Goal: Task Accomplishment & Management: Complete application form

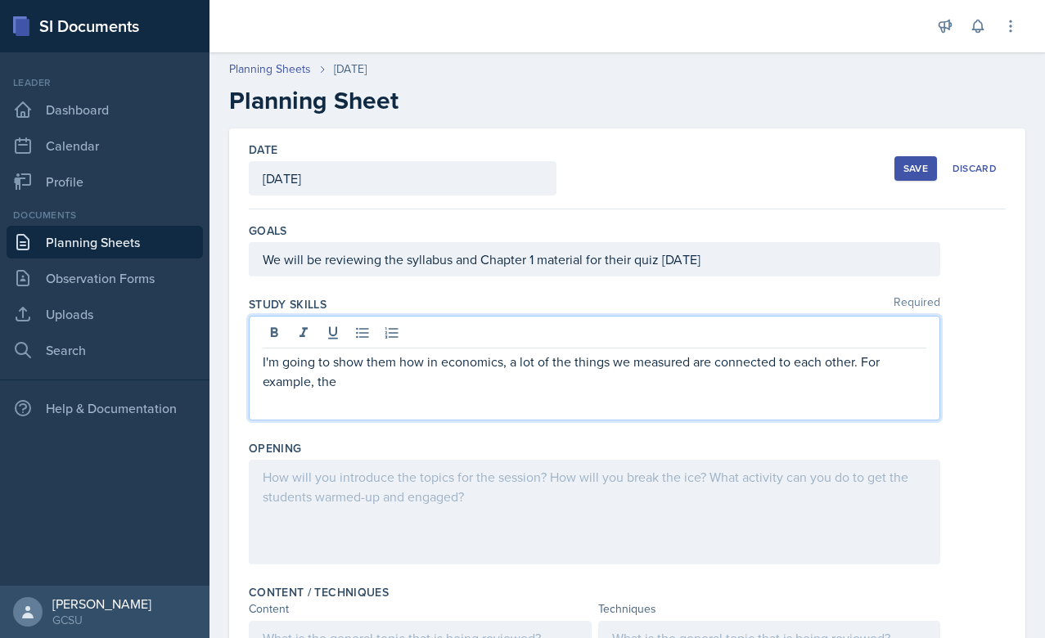
scroll to position [147, 0]
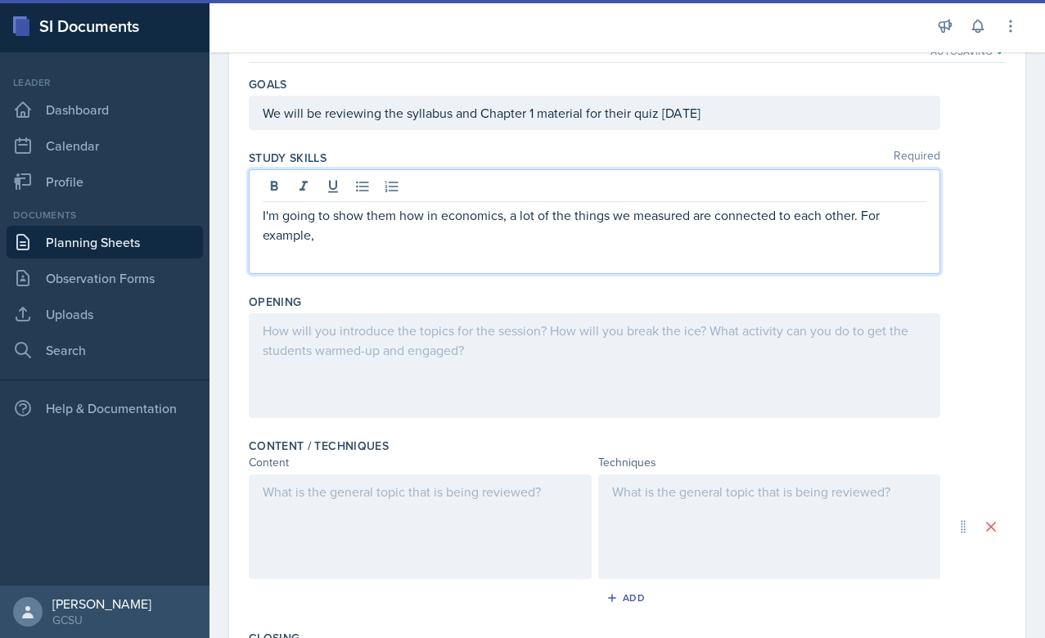
click at [348, 212] on p "I'm going to show them how in economics, a lot of the things we measured are co…" at bounding box center [595, 224] width 664 height 39
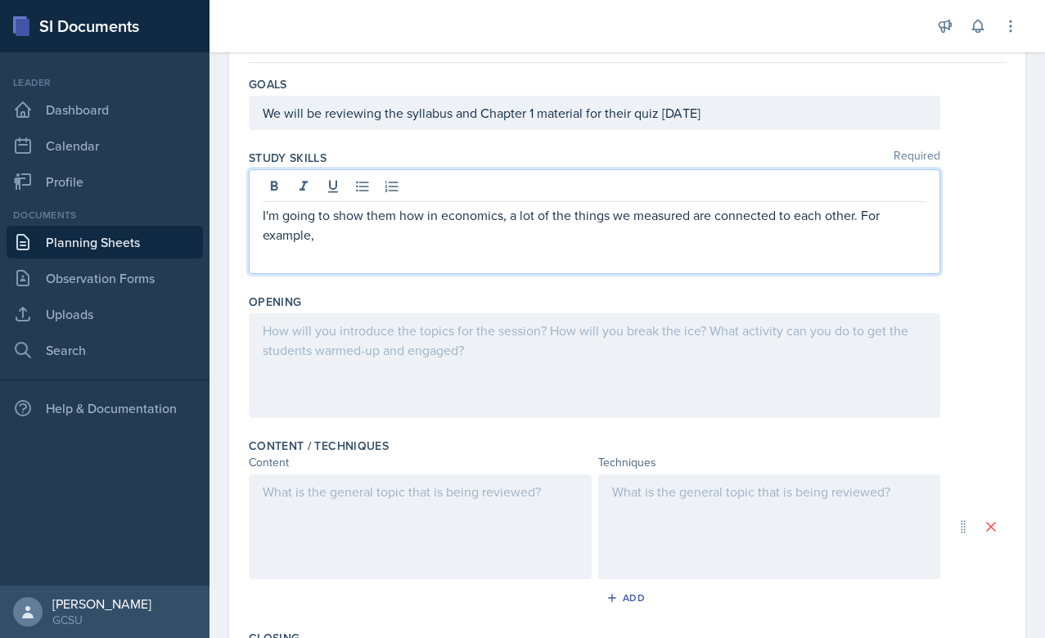
click at [509, 228] on p "I'm going to show them how in economics, a lot of the things we measured are co…" at bounding box center [595, 224] width 664 height 39
drag, startPoint x: 855, startPoint y: 218, endPoint x: 883, endPoint y: 227, distance: 29.2
click at [883, 227] on p "I'm going to show them how in economics, a lot of the things we measured are co…" at bounding box center [595, 224] width 664 height 39
click at [507, 217] on p "I'm going to show them how in economics, a lot of the things we measured are co…" at bounding box center [595, 215] width 664 height 20
drag, startPoint x: 507, startPoint y: 217, endPoint x: 399, endPoint y: 219, distance: 107.2
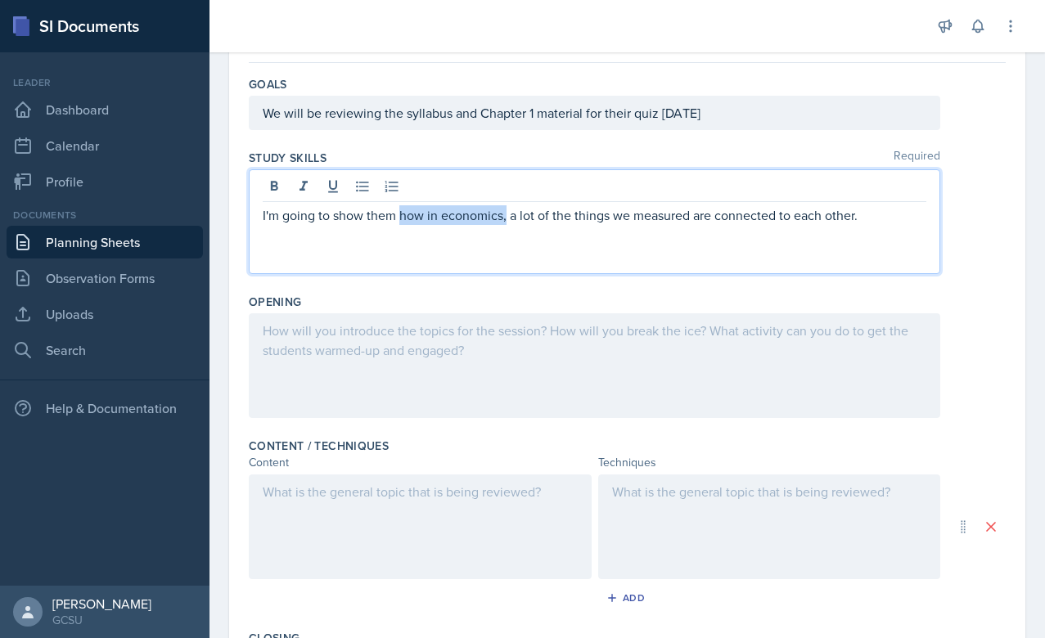
click at [399, 219] on p "I'm going to show them how in economics, a lot of the things we measured are co…" at bounding box center [595, 215] width 664 height 20
click at [453, 245] on div "I'm going to show them the main basics of economics and how a lot of the things…" at bounding box center [595, 221] width 692 height 105
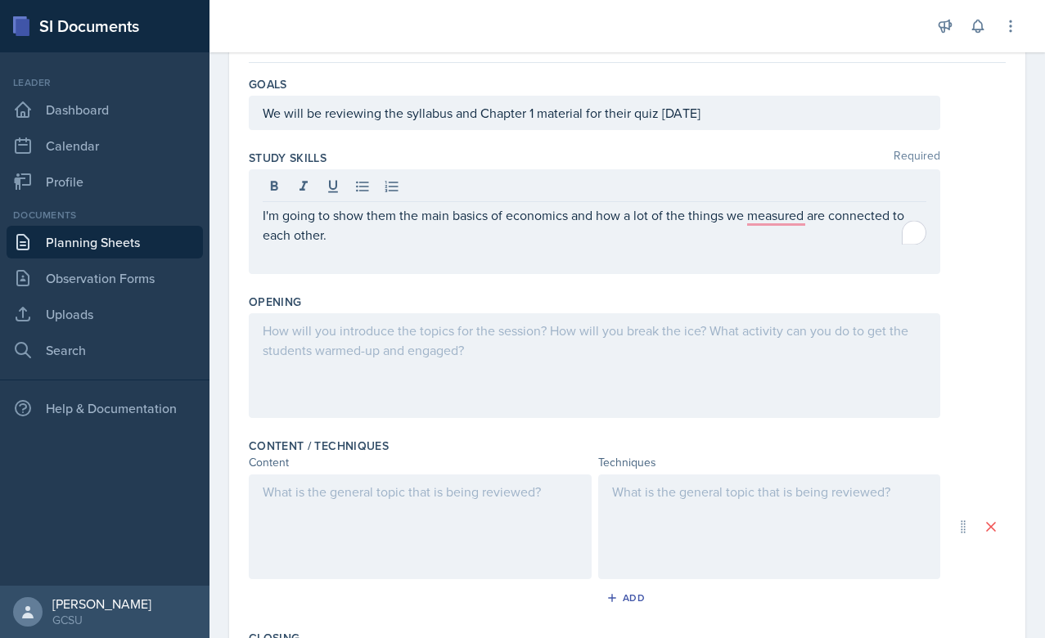
click at [453, 245] on div "I'm going to show them the main basics of economics and how a lot of the things…" at bounding box center [595, 221] width 692 height 105
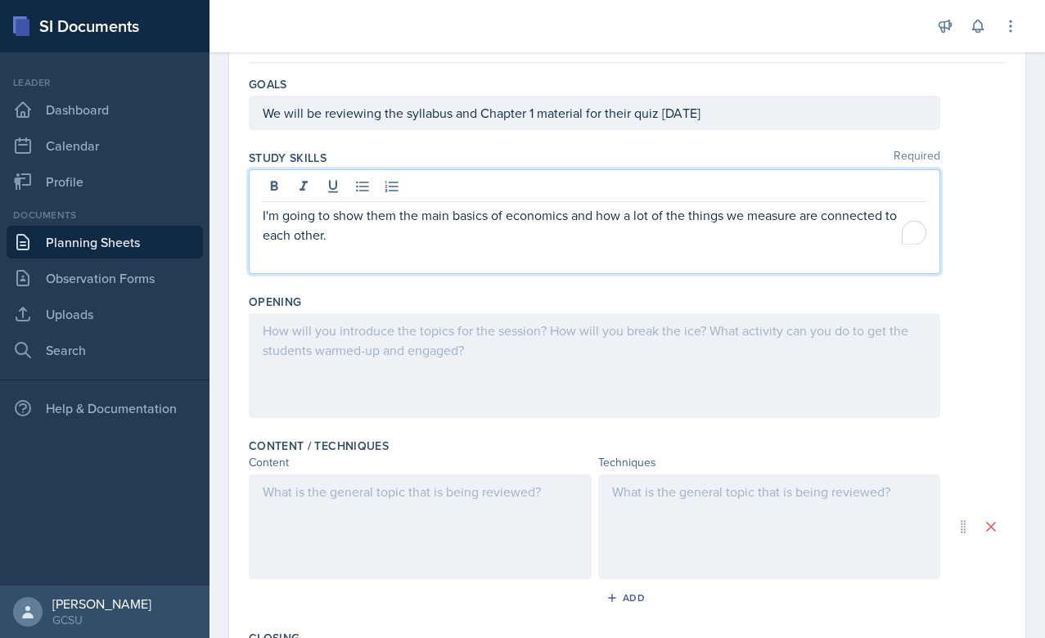
click at [656, 244] on p "I'm going to show them the main basics of economics and how a lot of the things…" at bounding box center [595, 224] width 664 height 39
click at [393, 362] on div at bounding box center [595, 365] width 692 height 105
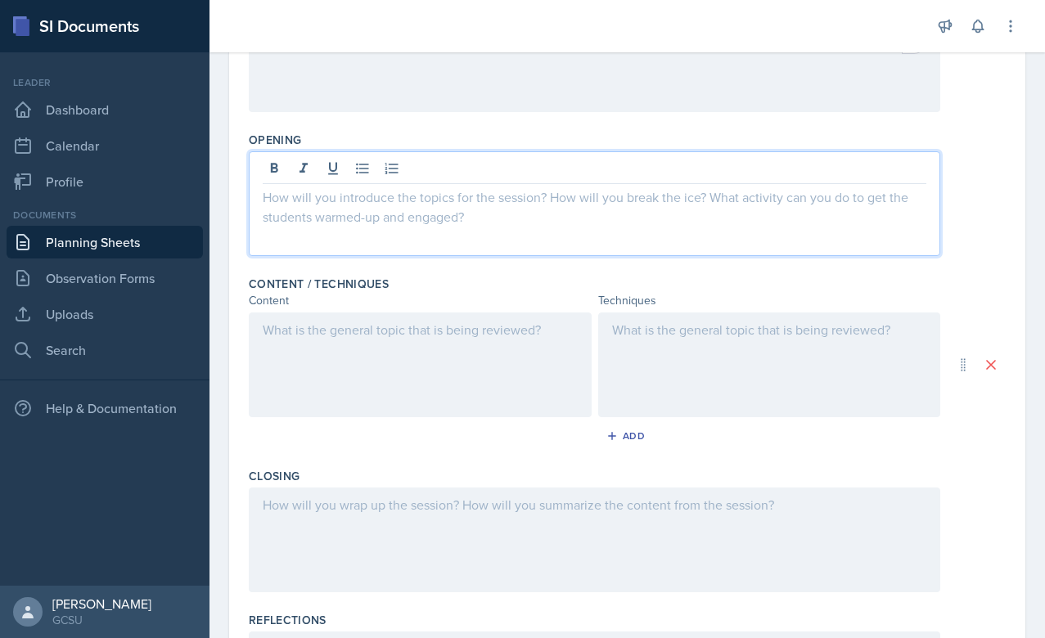
scroll to position [316, 0]
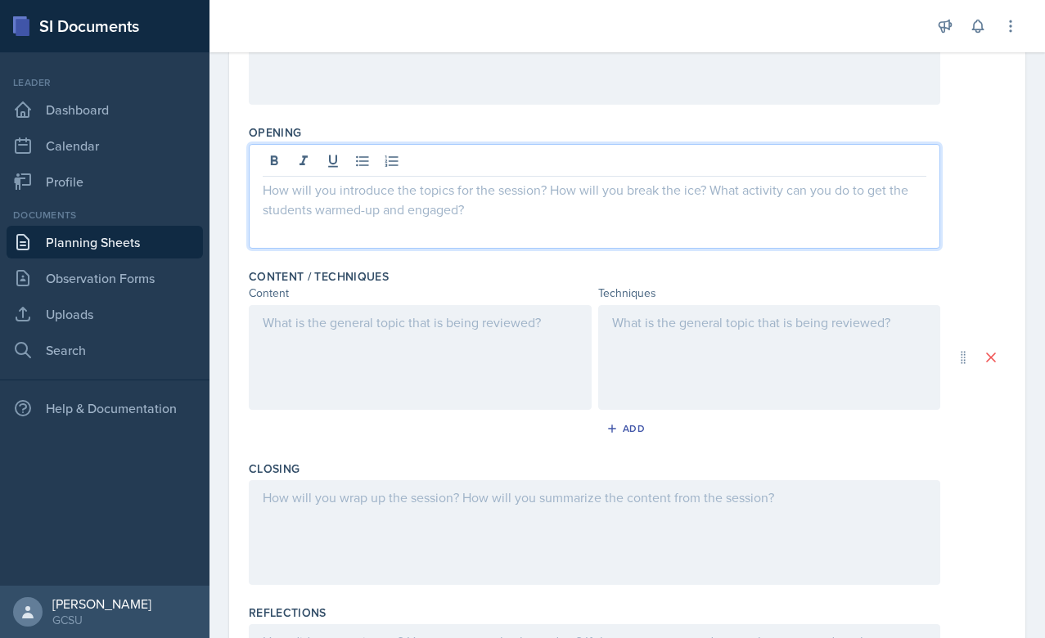
click at [746, 445] on div "Add" at bounding box center [627, 432] width 757 height 31
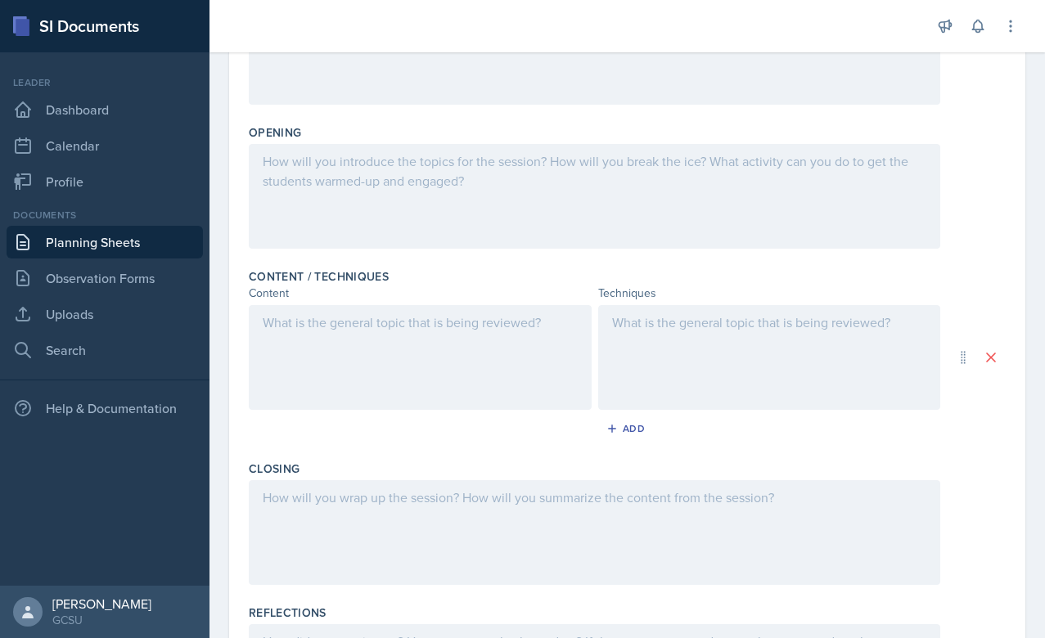
click at [377, 369] on div at bounding box center [420, 357] width 343 height 105
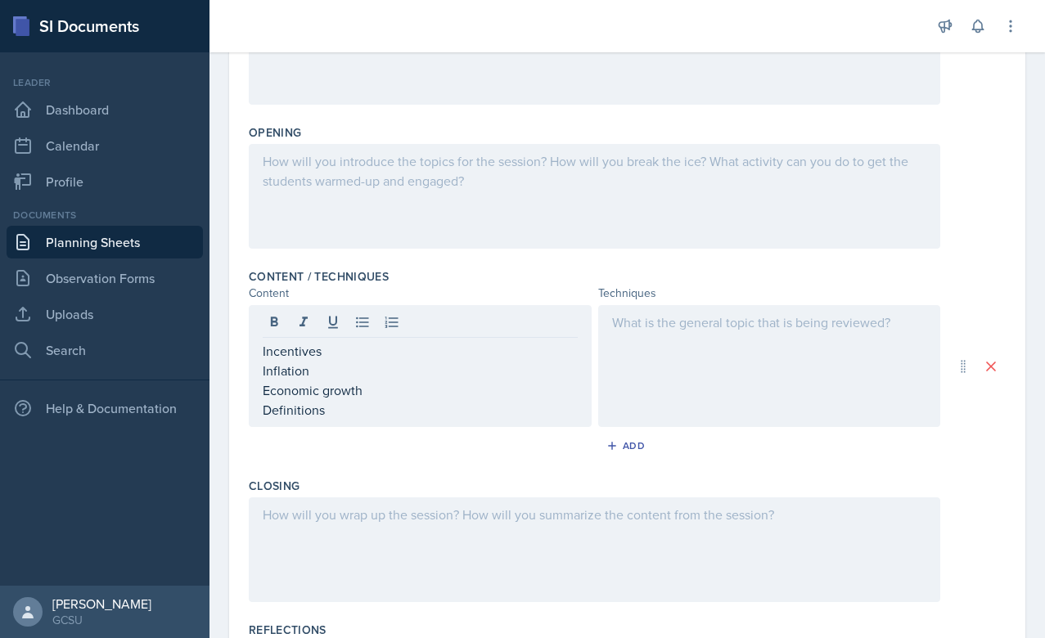
click at [670, 340] on div at bounding box center [769, 366] width 343 height 122
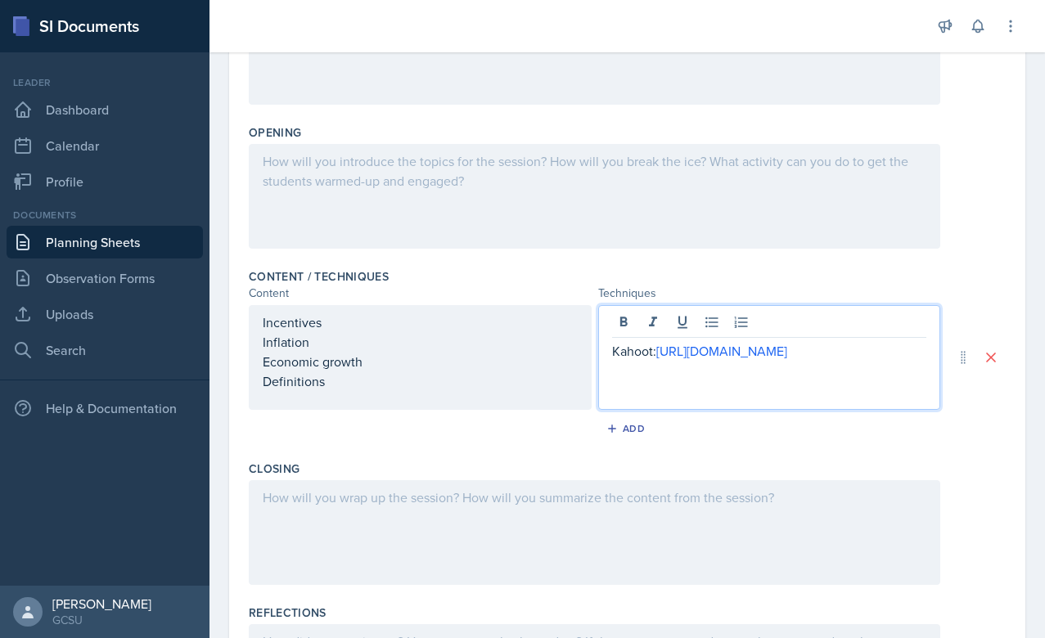
click at [791, 450] on div "Content / Techniques Content Techniques Incentives Inflation Economic growth De…" at bounding box center [627, 358] width 757 height 192
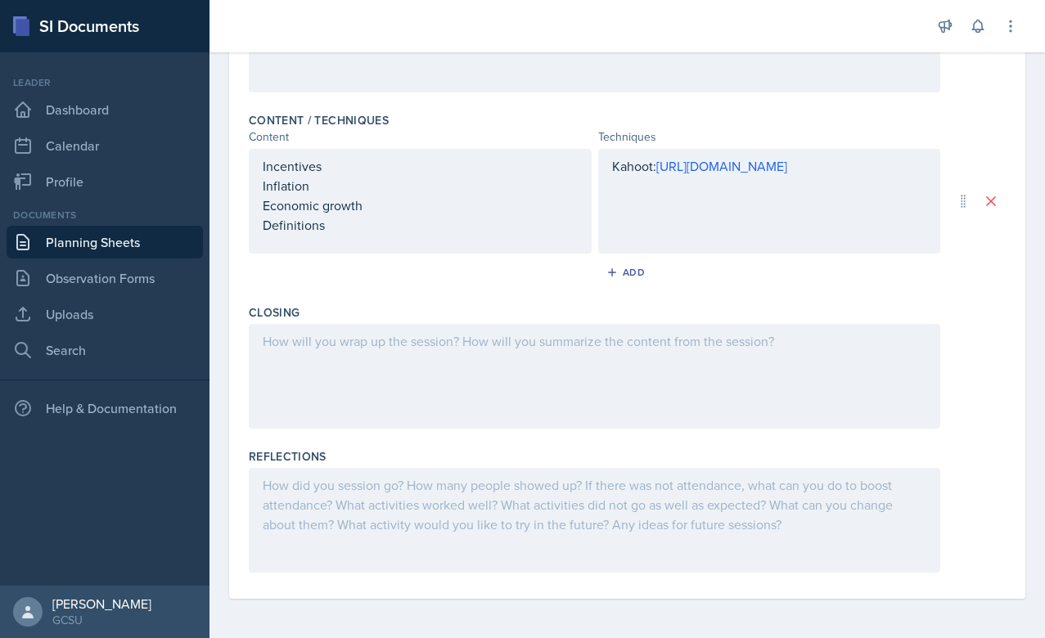
scroll to position [472, 0]
click at [435, 363] on div at bounding box center [595, 376] width 692 height 105
drag, startPoint x: 495, startPoint y: 386, endPoint x: 255, endPoint y: 385, distance: 240.6
click at [255, 385] on div "I will ask them some extra quesitons" at bounding box center [595, 376] width 692 height 105
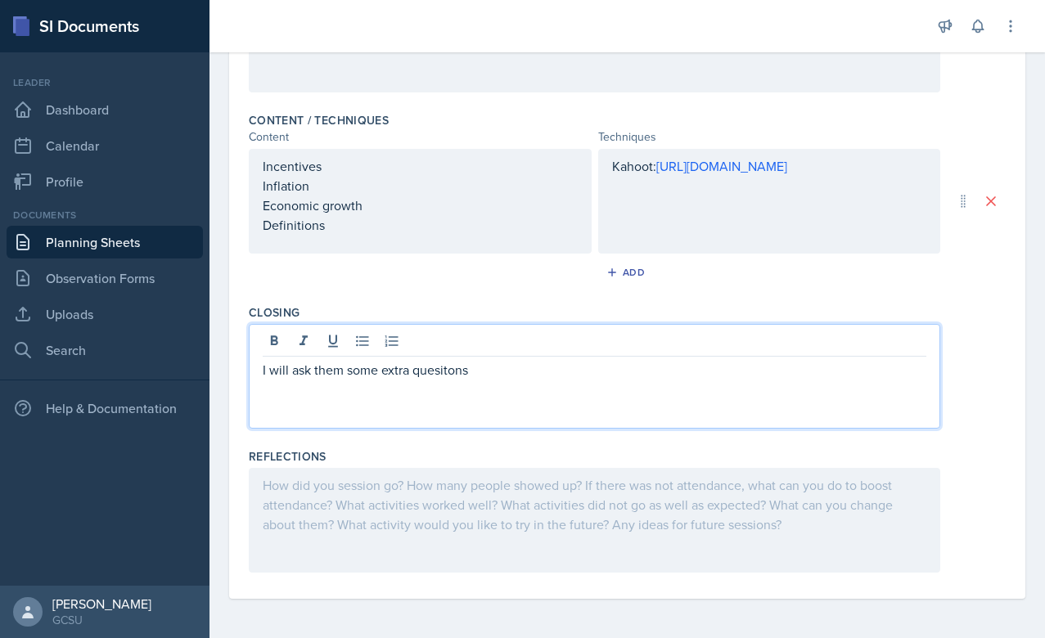
drag, startPoint x: 498, startPoint y: 368, endPoint x: 236, endPoint y: 368, distance: 262.7
click at [236, 368] on div "Date [DATE] [DATE] 27 28 29 30 31 1 2 3 4 5 6 7 8 9 10 11 12 13 14 15 16 17 18 …" at bounding box center [627, 127] width 796 height 943
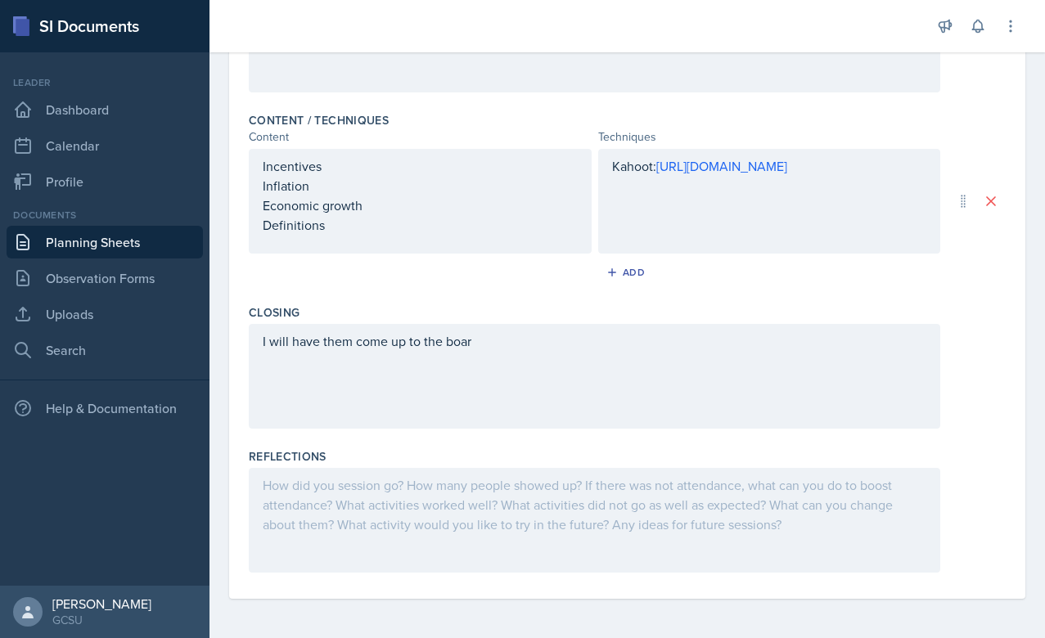
drag, startPoint x: 493, startPoint y: 357, endPoint x: 317, endPoint y: 348, distance: 176.2
click at [317, 348] on div "I will have them come up to the boar" at bounding box center [595, 376] width 692 height 105
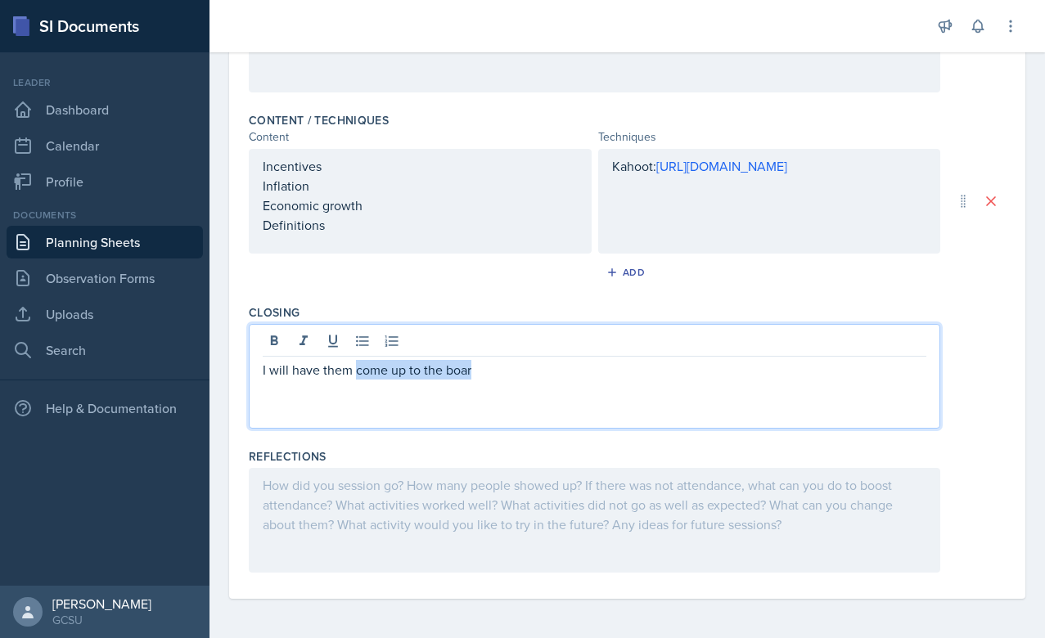
drag, startPoint x: 354, startPoint y: 373, endPoint x: 533, endPoint y: 372, distance: 178.4
click at [533, 372] on p "I will have them come up to the boar" at bounding box center [595, 370] width 664 height 20
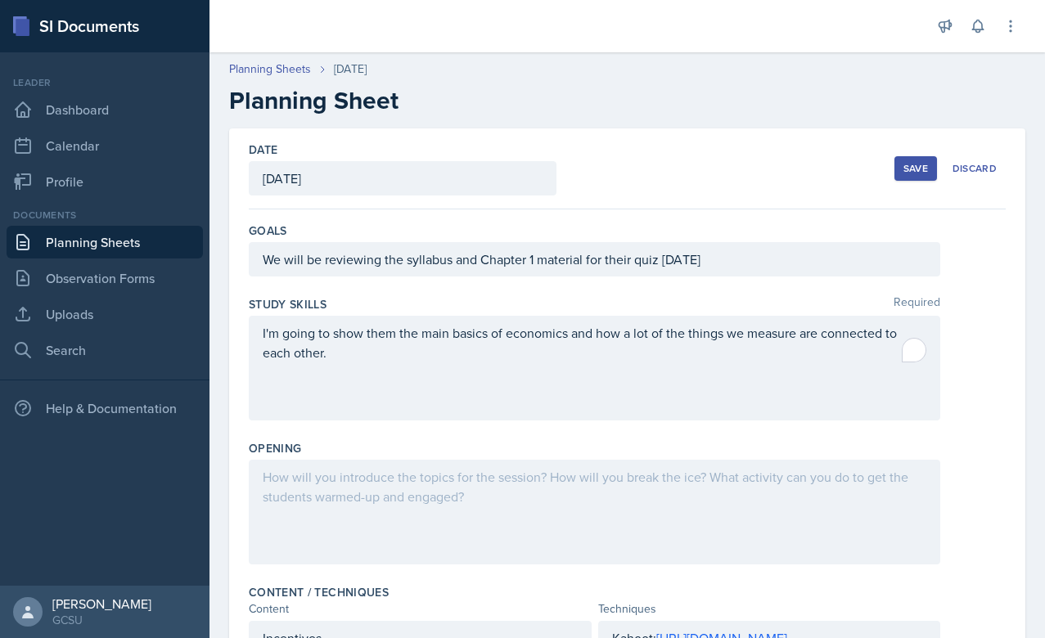
scroll to position [0, 0]
click at [760, 266] on div "We will be reviewing the syllabus and Chapter 1 material for their quiz [DATE]" at bounding box center [595, 259] width 692 height 34
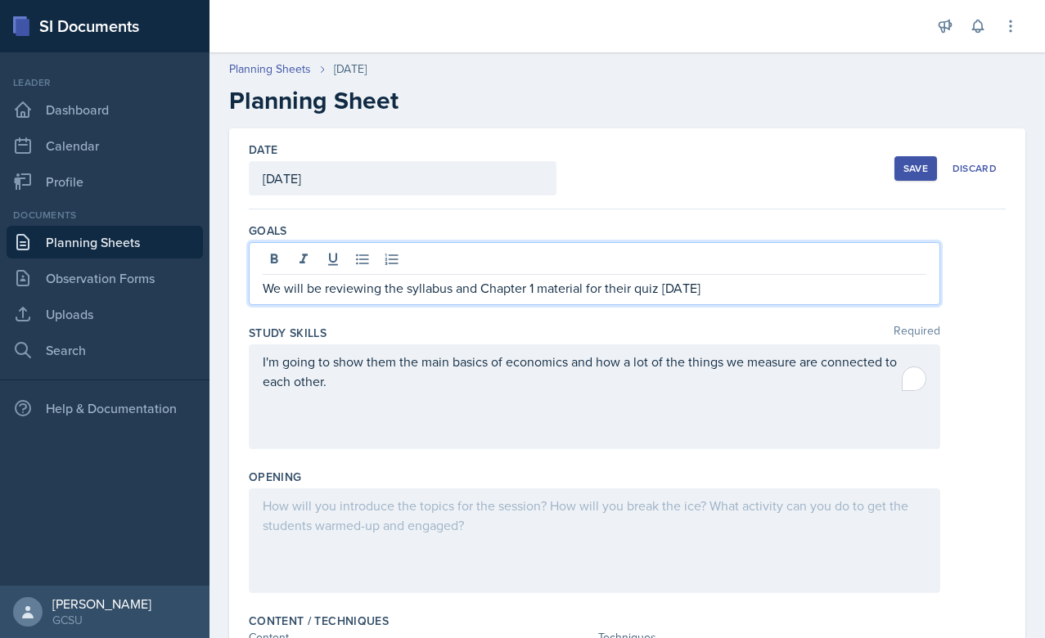
scroll to position [41, 0]
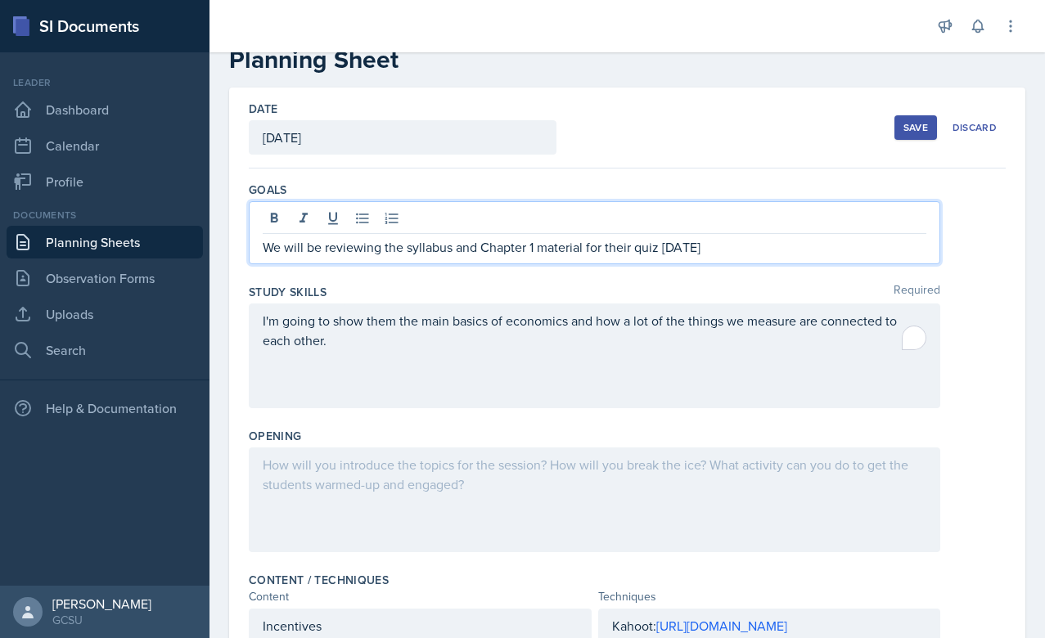
click at [524, 363] on div "I'm going to show them the main basics of economics and how a lot of the things…" at bounding box center [595, 356] width 692 height 105
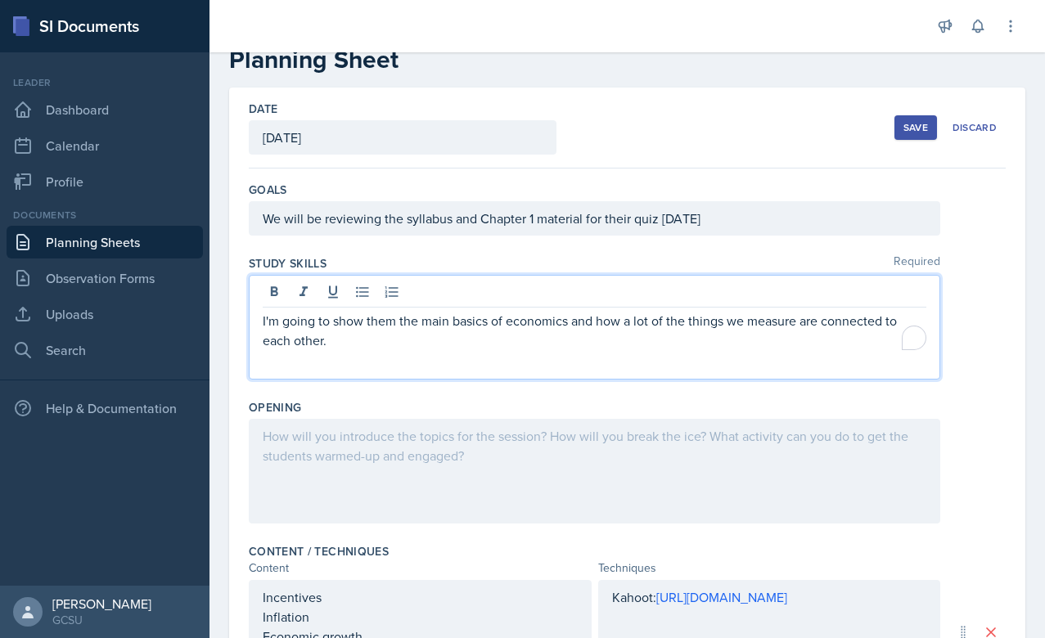
click at [641, 405] on div "Opening" at bounding box center [627, 407] width 757 height 16
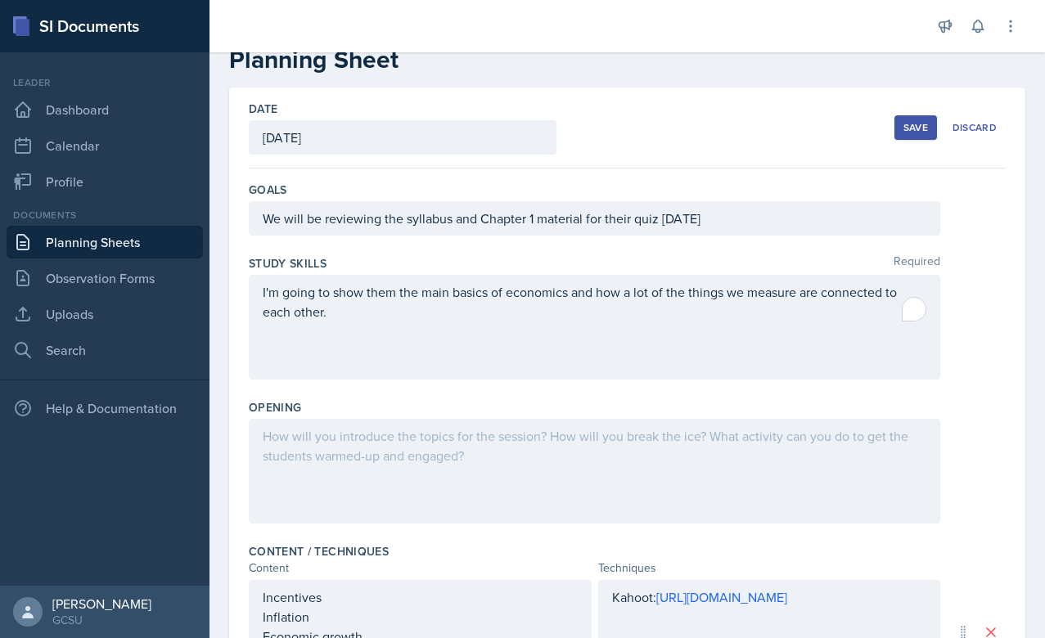
click at [356, 291] on div "I'm going to show them the main basics of economics and how a lot of the things…" at bounding box center [595, 327] width 692 height 105
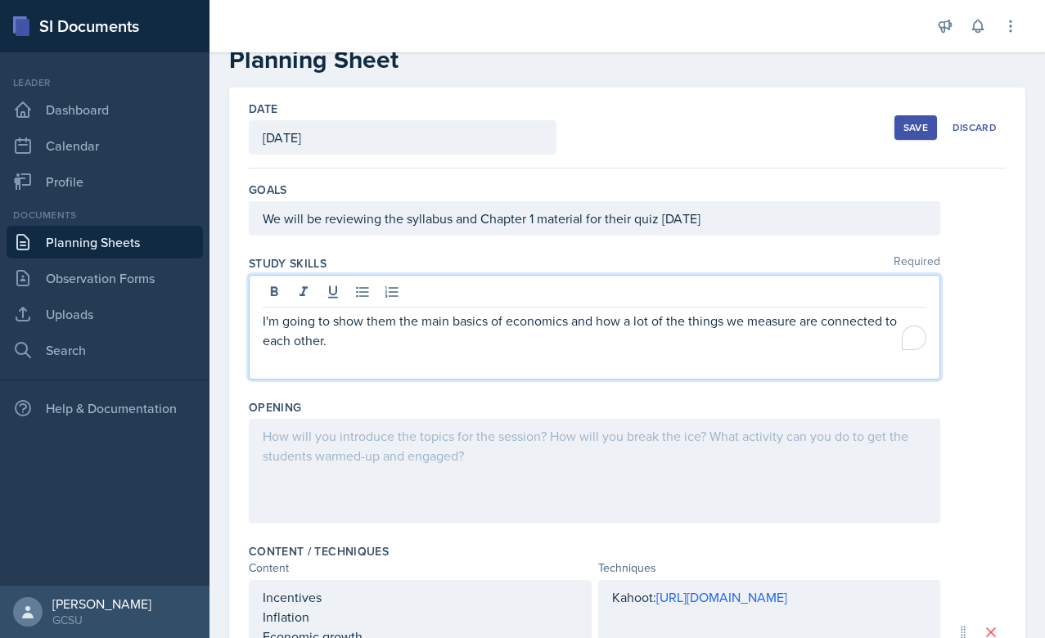
click at [347, 321] on p "I'm going to show them the main basics of economics and how a lot of the things…" at bounding box center [595, 330] width 664 height 39
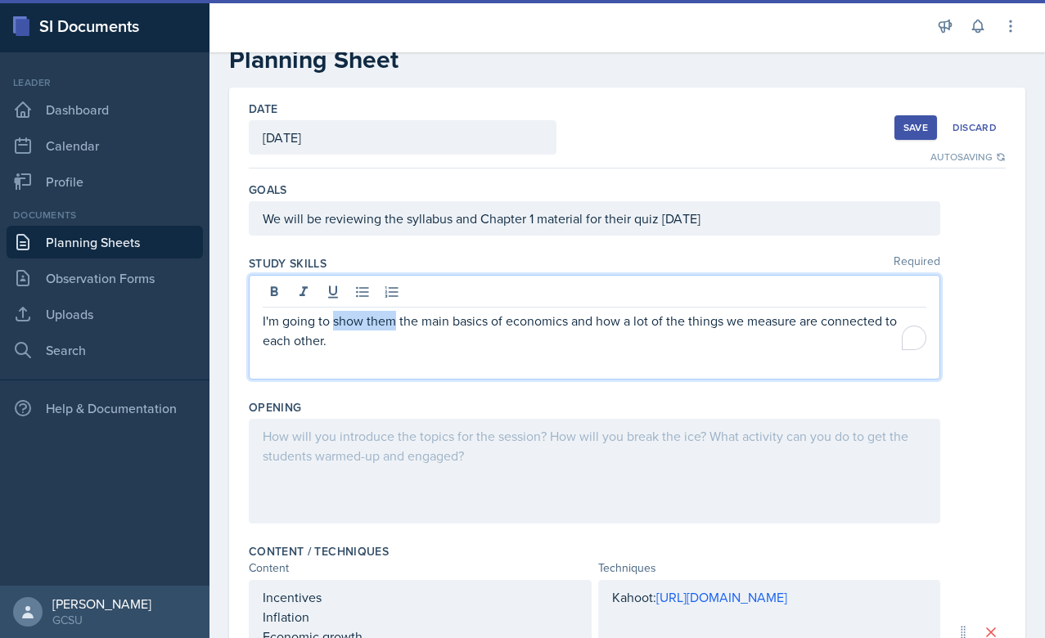
drag, startPoint x: 395, startPoint y: 323, endPoint x: 334, endPoint y: 322, distance: 60.6
click at [334, 322] on p "I'm going to show them the main basics of economics and how a lot of the things…" at bounding box center [595, 330] width 664 height 39
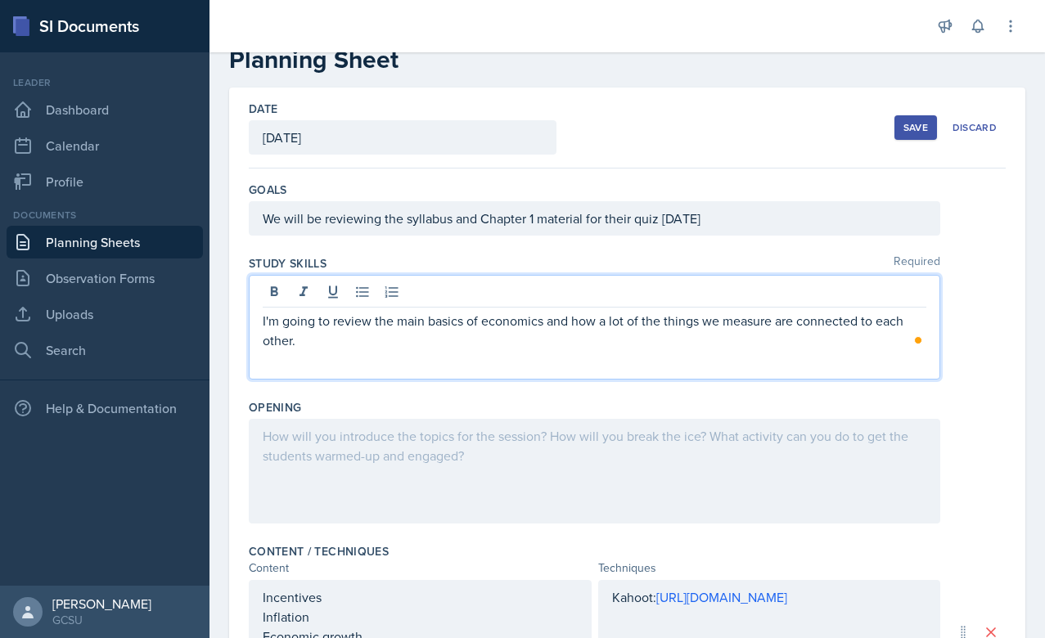
click at [375, 333] on p "I'm going to review the main basics of economics and how a lot of the things we…" at bounding box center [595, 330] width 664 height 39
click at [653, 408] on div "Opening" at bounding box center [627, 407] width 757 height 16
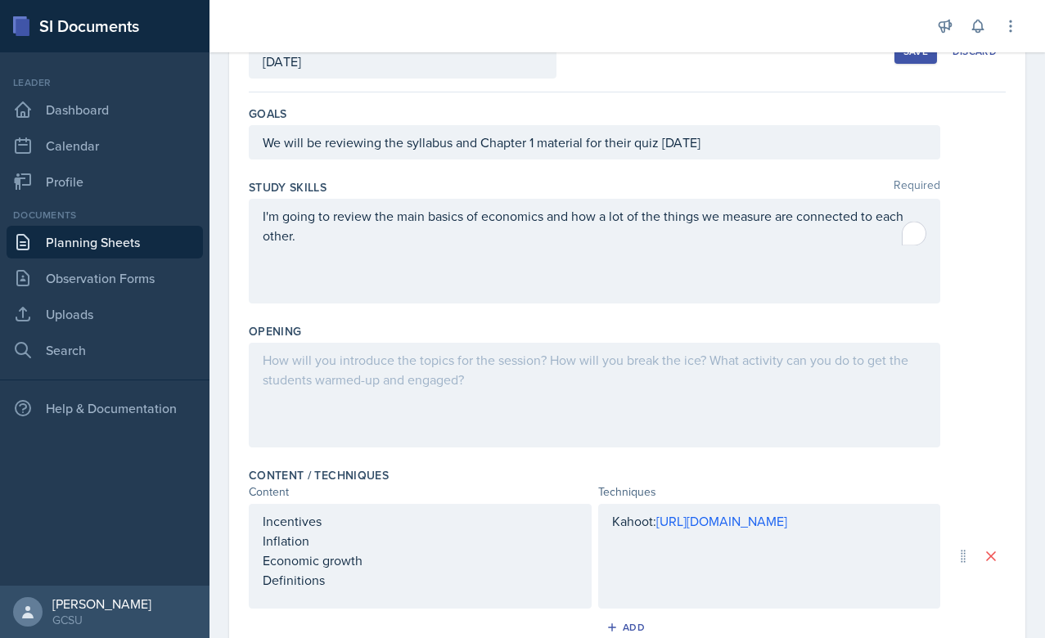
scroll to position [121, 0]
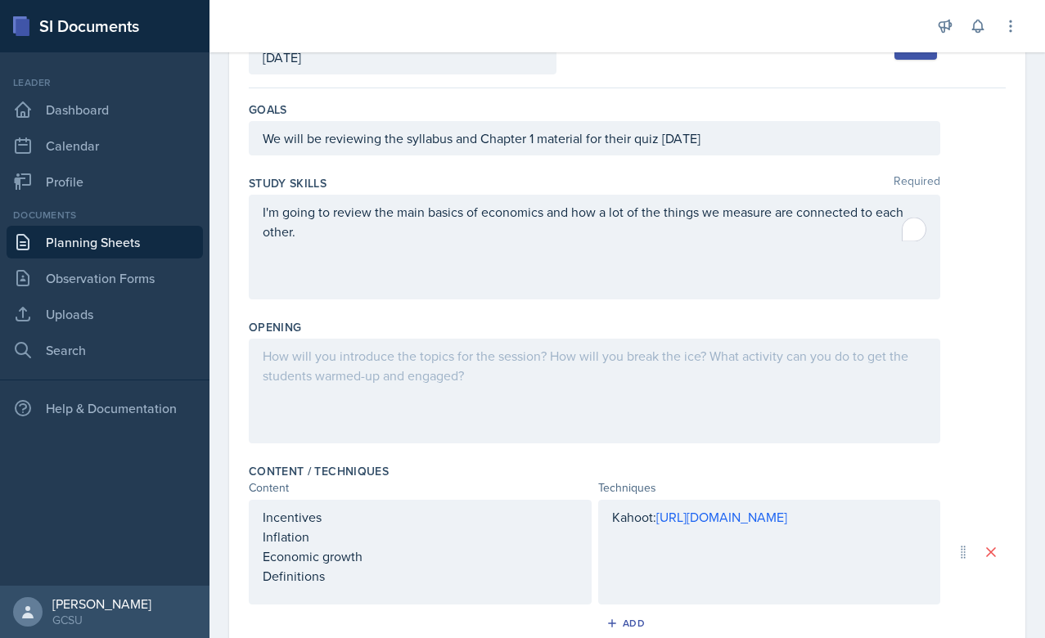
click at [551, 398] on div at bounding box center [595, 391] width 692 height 105
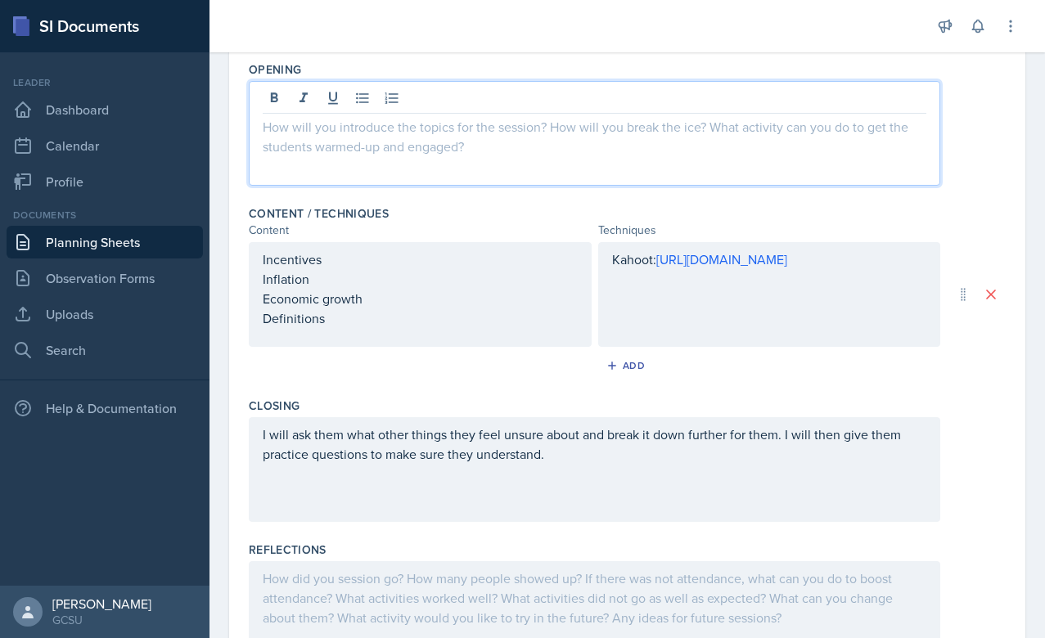
scroll to position [377, 0]
click at [331, 178] on div at bounding box center [595, 135] width 692 height 105
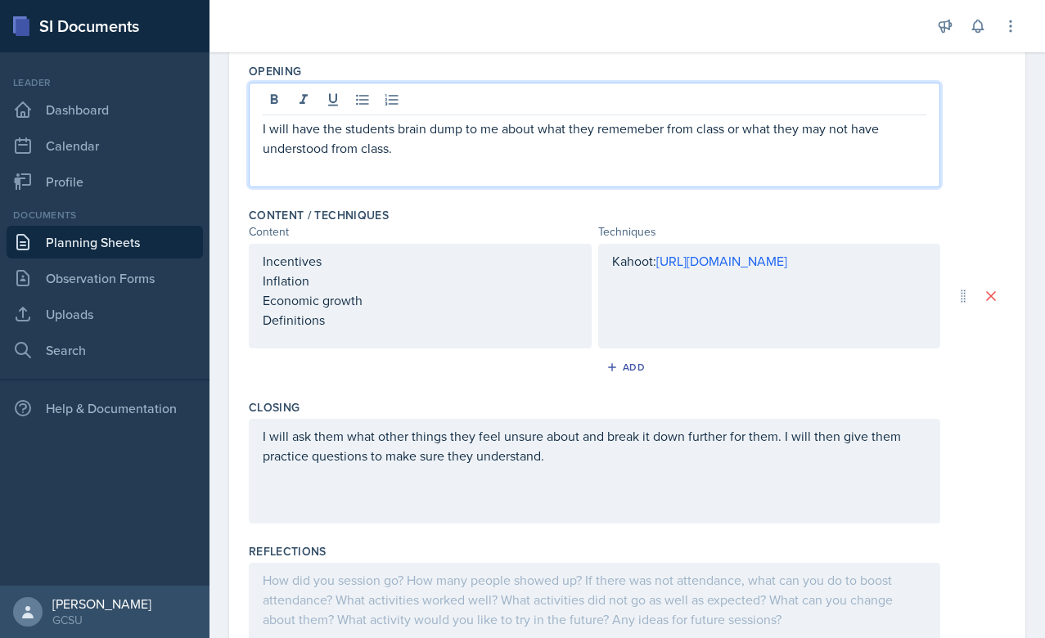
click at [398, 125] on p "I will have the students brain dump to me about what they rememeber from class …" at bounding box center [595, 138] width 664 height 39
drag, startPoint x: 497, startPoint y: 133, endPoint x: 464, endPoint y: 129, distance: 32.9
click at [464, 129] on p "I will have the students brain dump to me about what they rememeber from class …" at bounding box center [595, 138] width 664 height 39
click at [395, 132] on p "I will have the students brain dump about what they rememeber from class or wha…" at bounding box center [595, 138] width 664 height 39
click at [494, 145] on p "I will have the students pair up and brain dump about what they rememeber from …" at bounding box center [595, 138] width 664 height 39
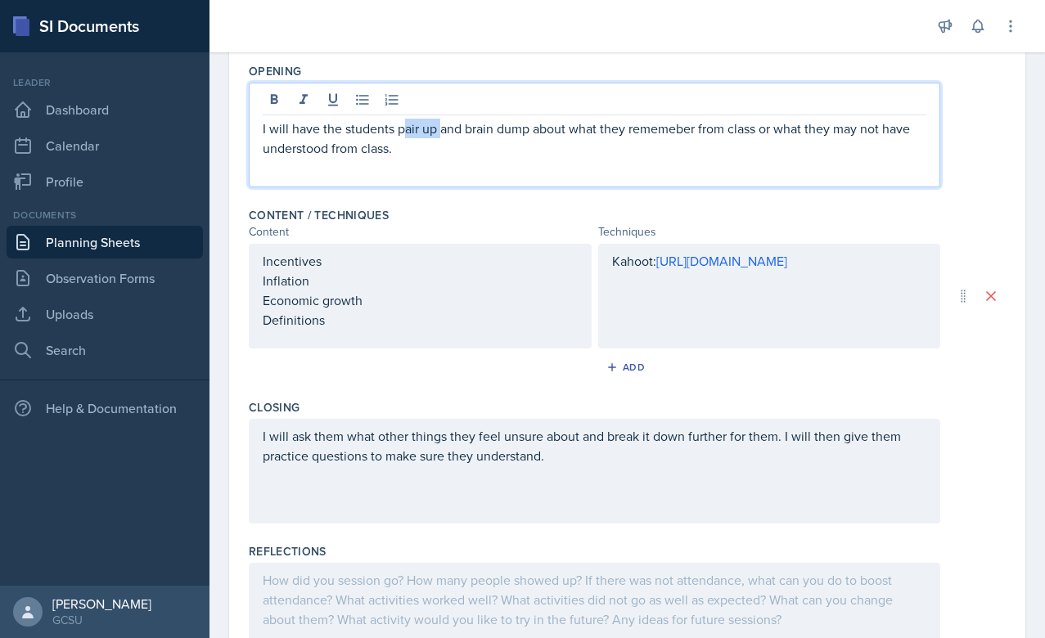
drag, startPoint x: 440, startPoint y: 129, endPoint x: 406, endPoint y: 129, distance: 33.6
click at [406, 129] on p "I will have the students pair up and brain dump about what they rememeber from …" at bounding box center [595, 138] width 664 height 39
drag, startPoint x: 459, startPoint y: 129, endPoint x: 402, endPoint y: 129, distance: 57.3
click at [402, 129] on p "I will have the students pair up and brain dump about what they rememeber from …" at bounding box center [595, 138] width 664 height 39
click at [464, 141] on p "I will have the students brain dump about what they rememeber from class or wha…" at bounding box center [595, 138] width 664 height 39
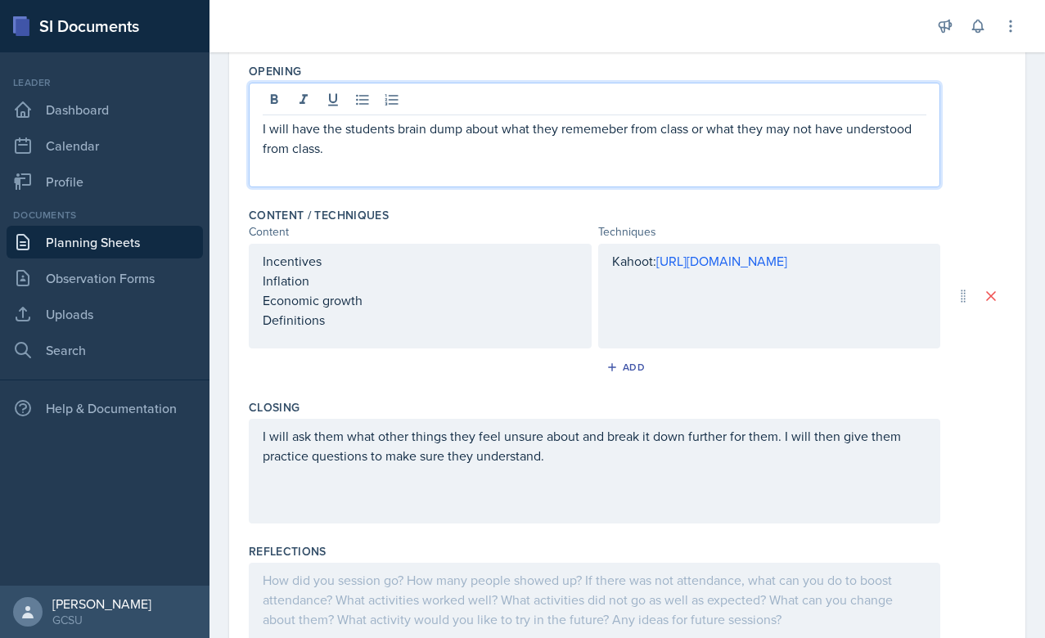
click at [471, 137] on p "I will have the students brain dump about what they rememeber from class or wha…" at bounding box center [595, 138] width 664 height 39
click at [474, 139] on p "I will have the students brain dump about what they rememeber from class or wha…" at bounding box center [595, 138] width 664 height 39
click at [444, 145] on p "I will have the students brain dump about what they rememeber from class or wha…" at bounding box center [595, 138] width 664 height 39
click at [995, 196] on div "Opening I will have the students brain dump about what they rememeber from clas…" at bounding box center [627, 128] width 757 height 144
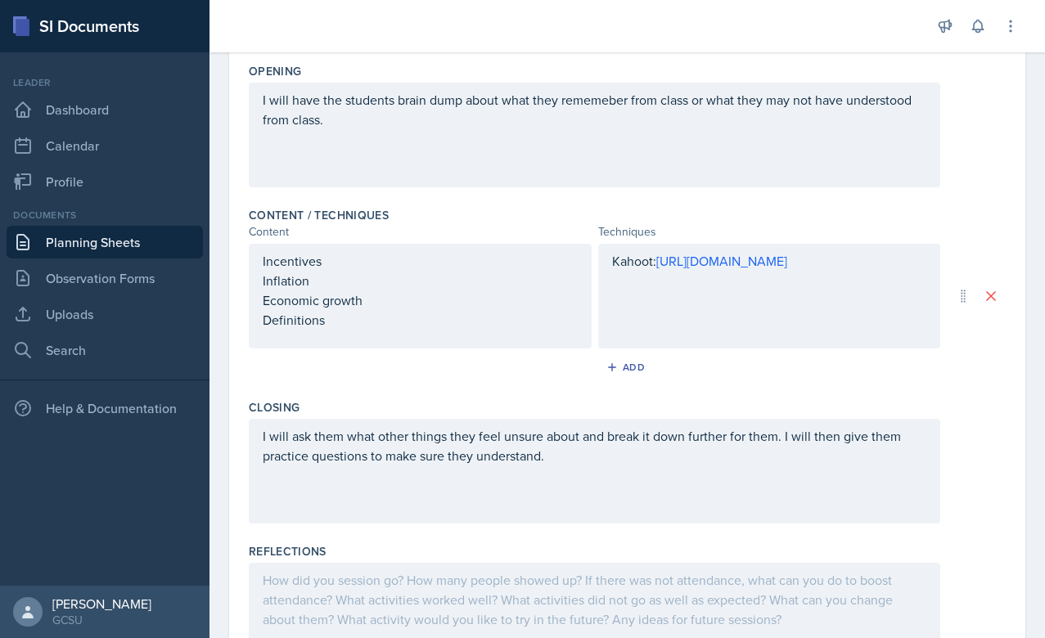
click at [619, 162] on div "I will have the students brain dump about what they rememeber from class or wha…" at bounding box center [595, 135] width 692 height 105
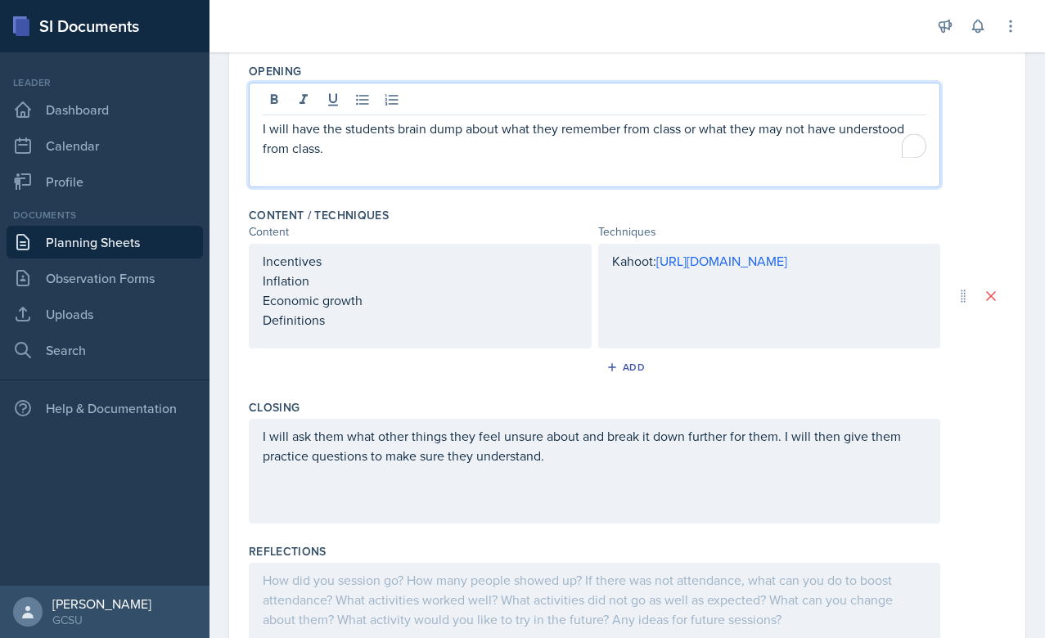
click at [964, 123] on div "I will have the students brain dump about what they remember from class or what…" at bounding box center [627, 135] width 757 height 105
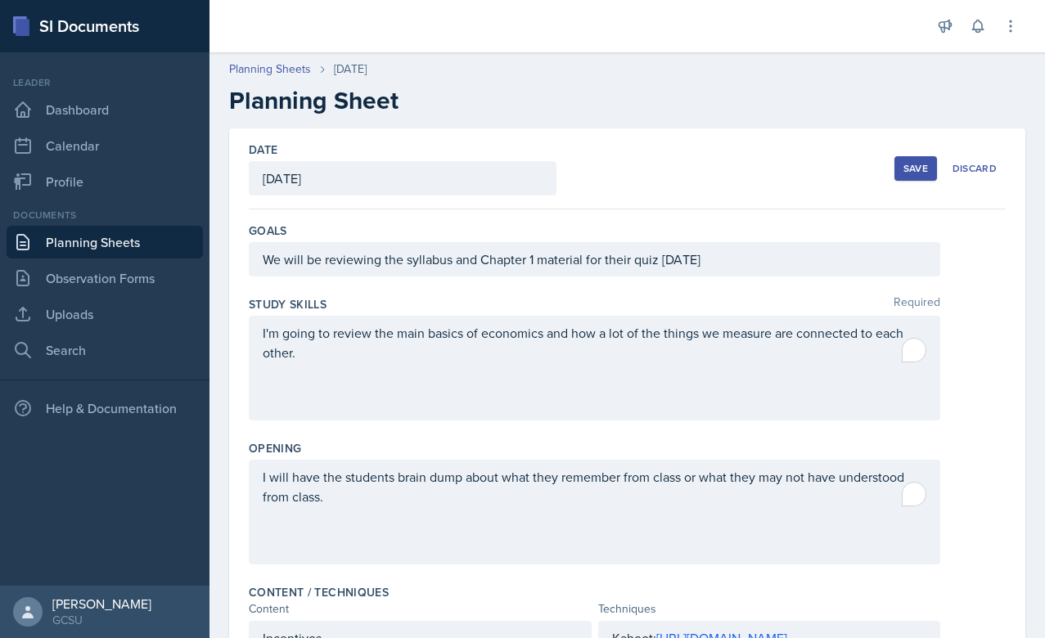
scroll to position [-1, 0]
click at [923, 169] on div "Save" at bounding box center [916, 168] width 25 height 13
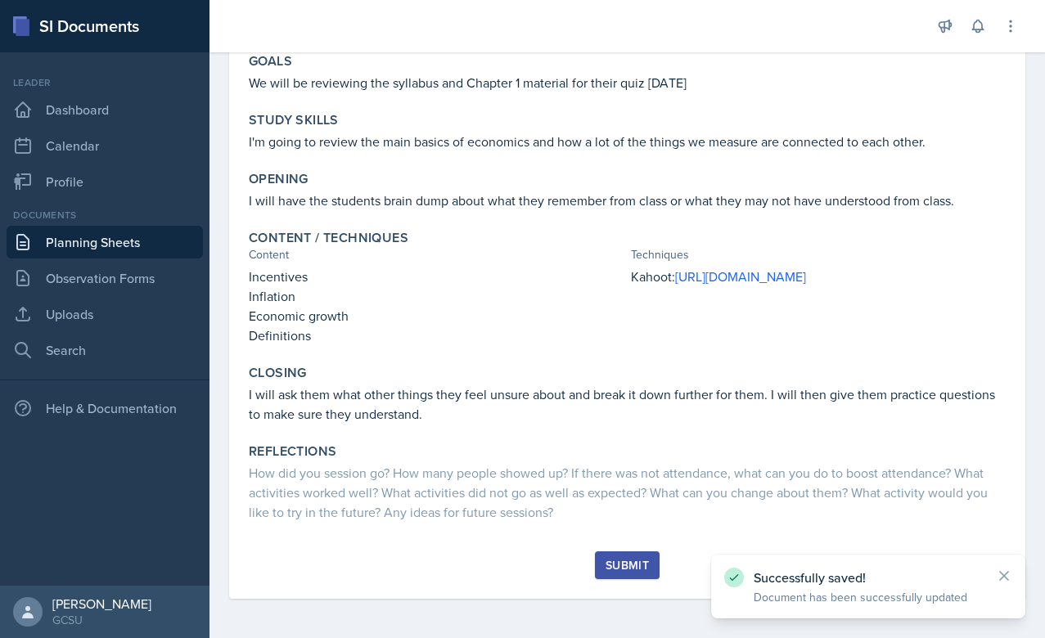
scroll to position [160, 0]
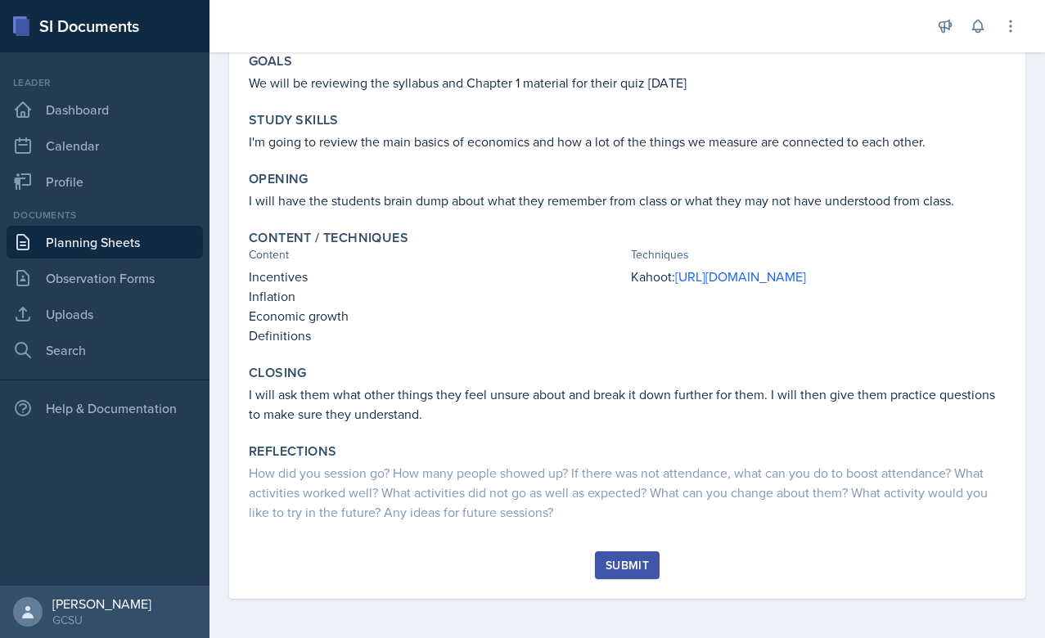
click at [620, 598] on div "Submit" at bounding box center [627, 575] width 757 height 47
click at [655, 550] on div "Goals We will be reviewing the syllabus and Chapter 1 material for their quiz […" at bounding box center [627, 299] width 757 height 505
click at [622, 561] on div "Submit" at bounding box center [627, 565] width 43 height 13
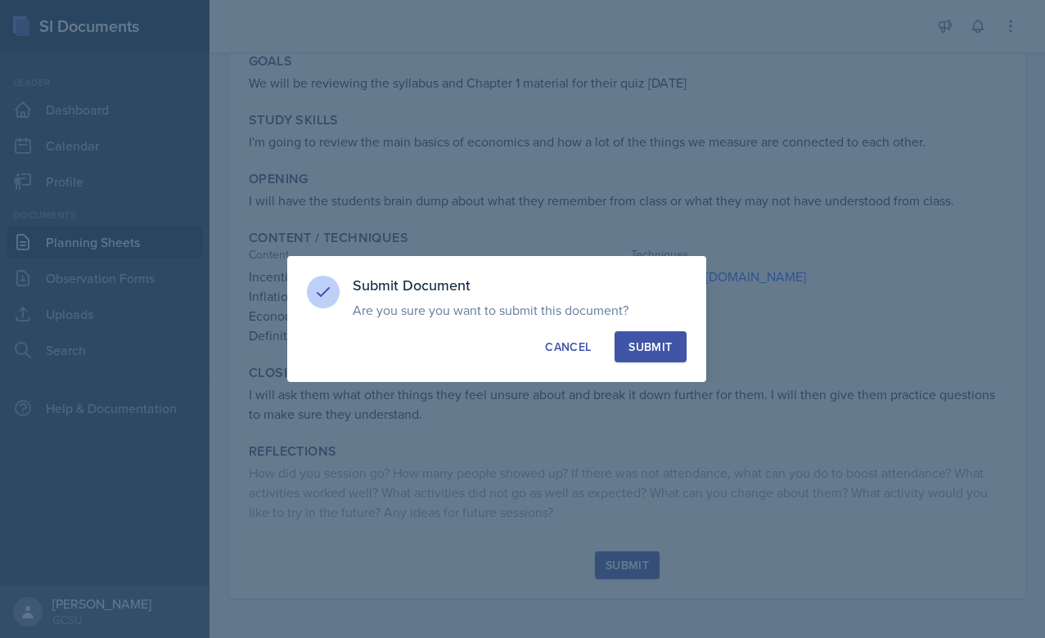
click at [660, 343] on div "Submit" at bounding box center [650, 347] width 43 height 16
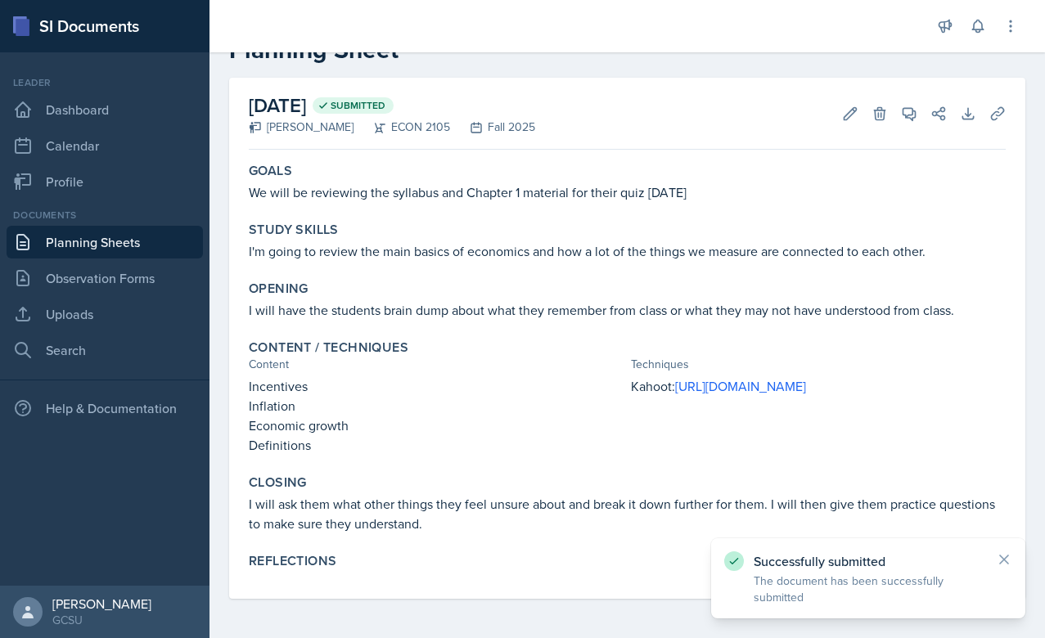
scroll to position [51, 0]
